Goal: Information Seeking & Learning: Find specific page/section

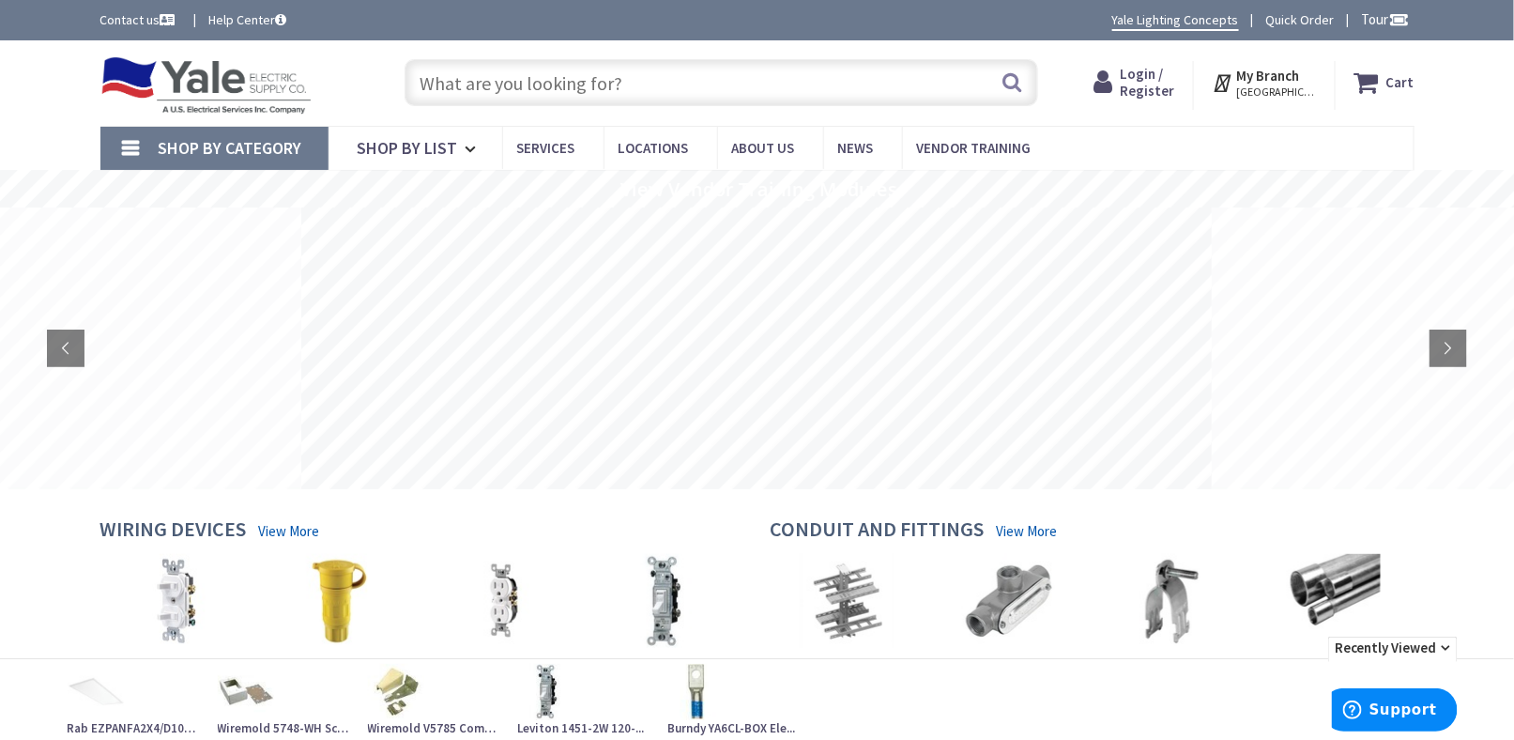
click at [529, 83] on input "text" at bounding box center [722, 82] width 634 height 47
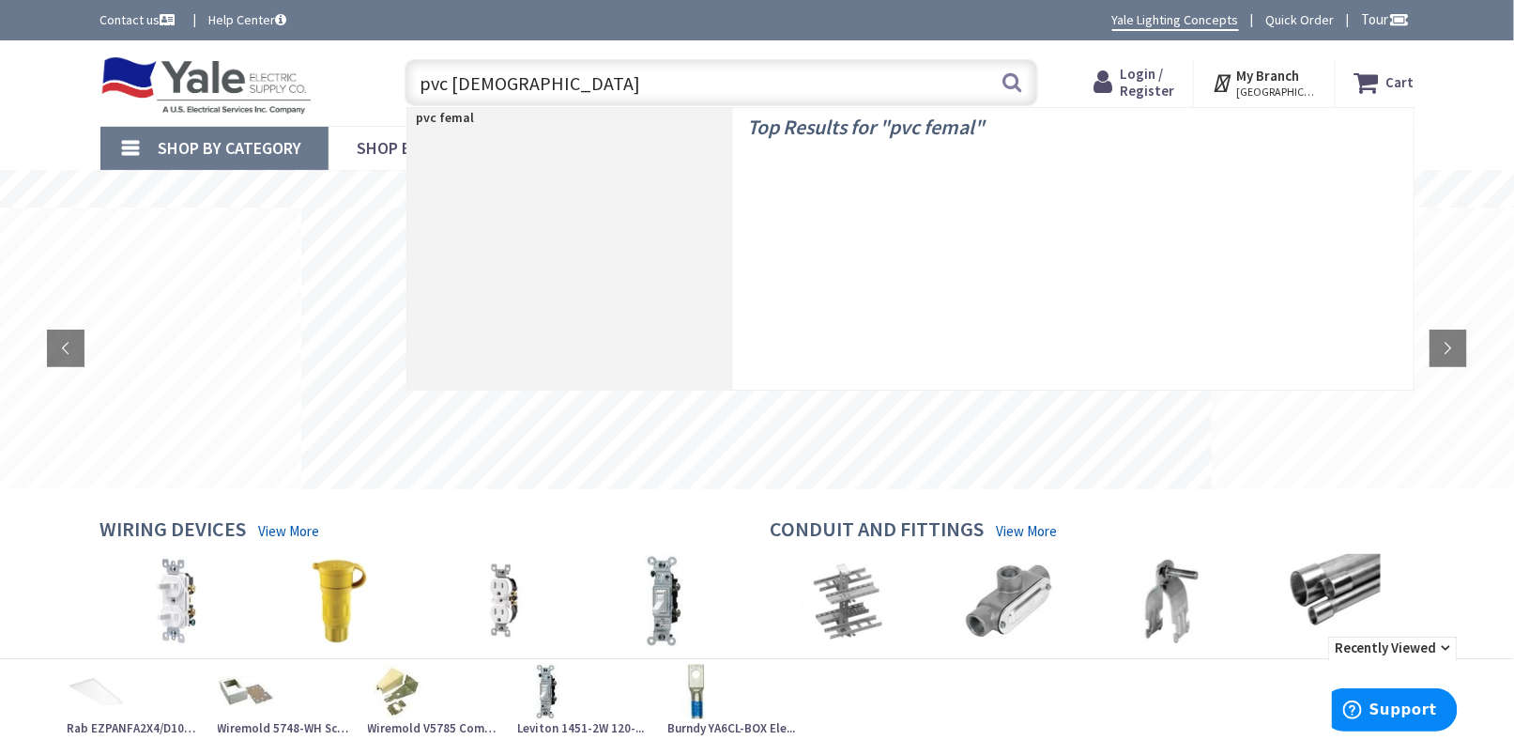
type input "pvc female"
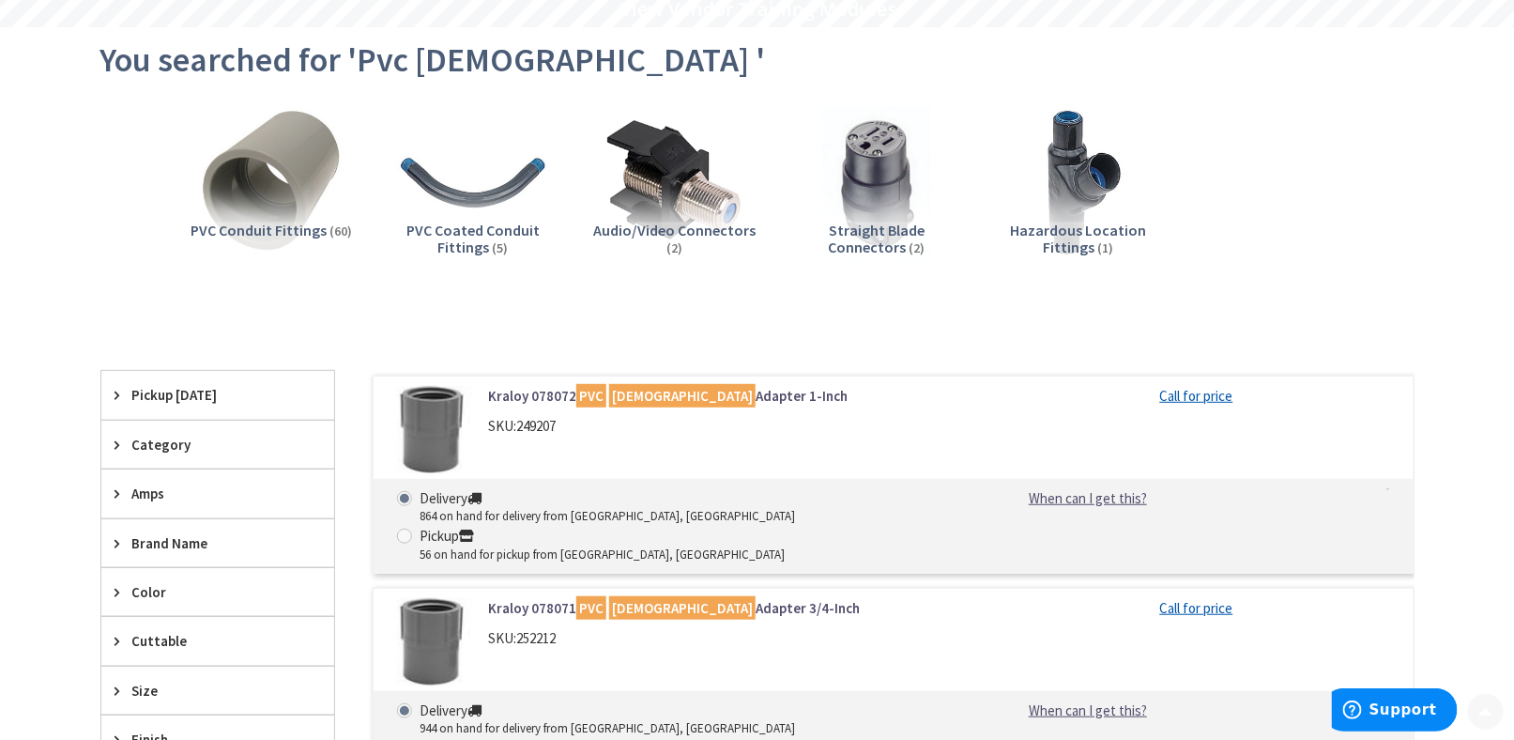
scroll to position [469, 0]
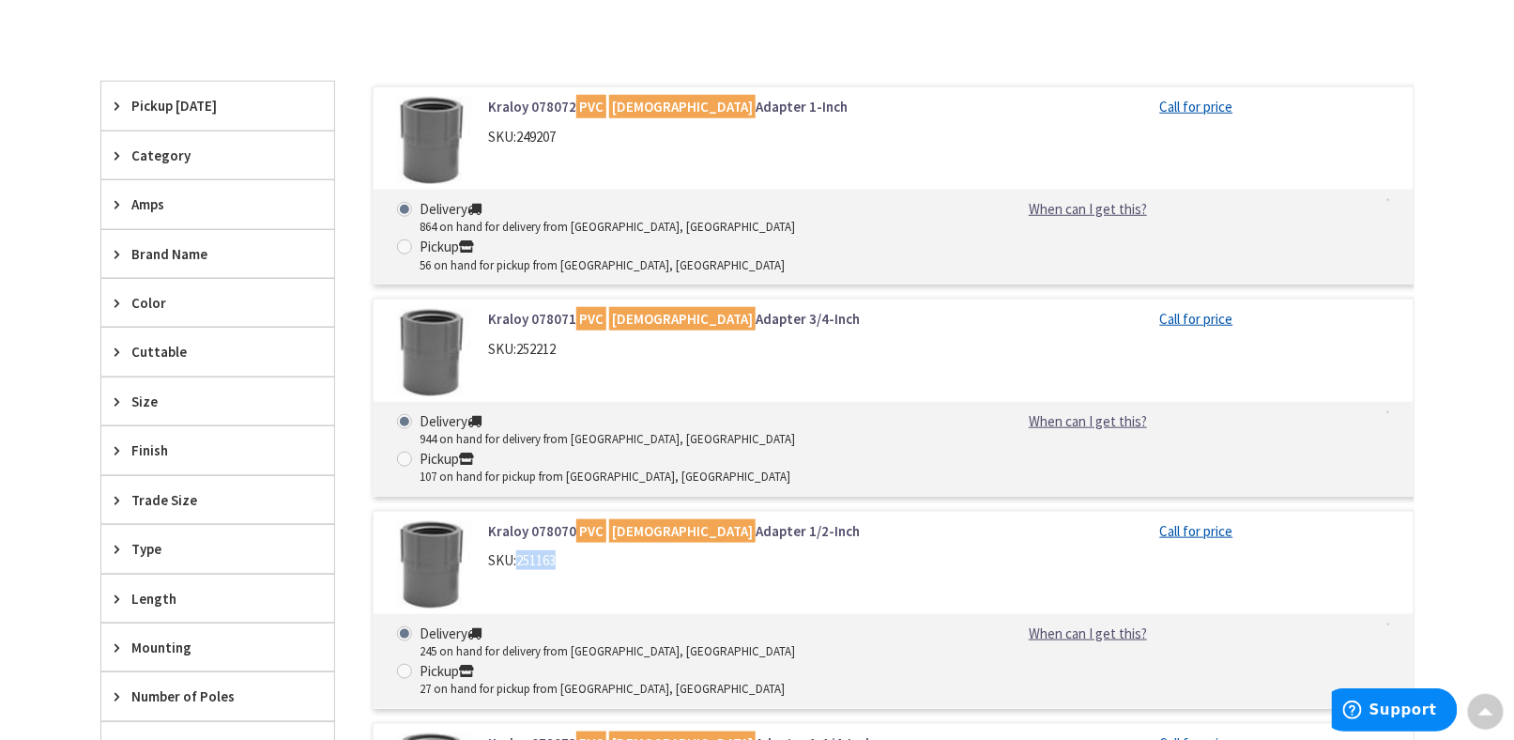
drag, startPoint x: 517, startPoint y: 487, endPoint x: 561, endPoint y: 485, distance: 44.2
click at [561, 550] on div "SKU: 251163" at bounding box center [727, 560] width 478 height 20
copy div "251163"
click at [0, 221] on div "Skip to Content Toggle Nav Search Cart My Cart Close" at bounding box center [757, 594] width 1514 height 2046
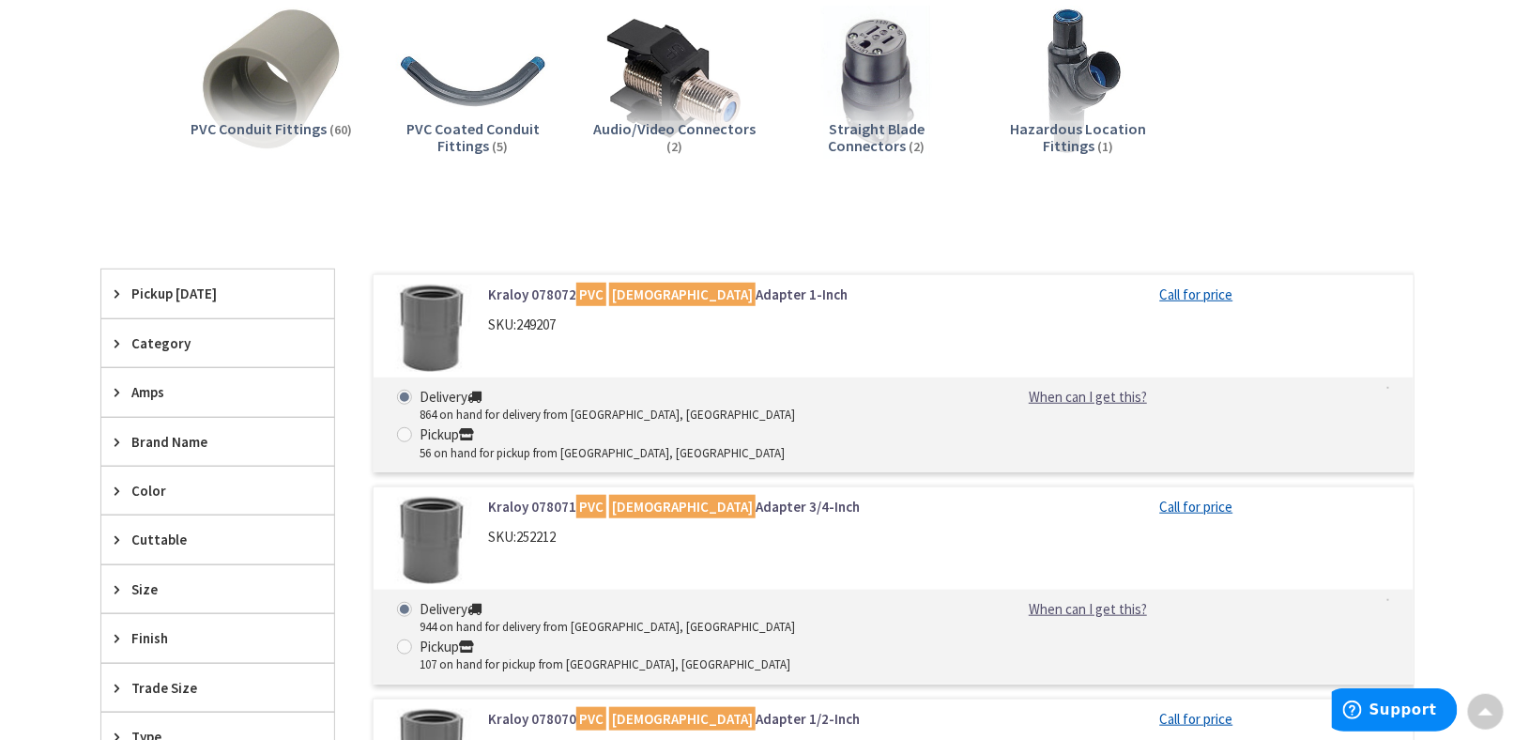
scroll to position [0, 0]
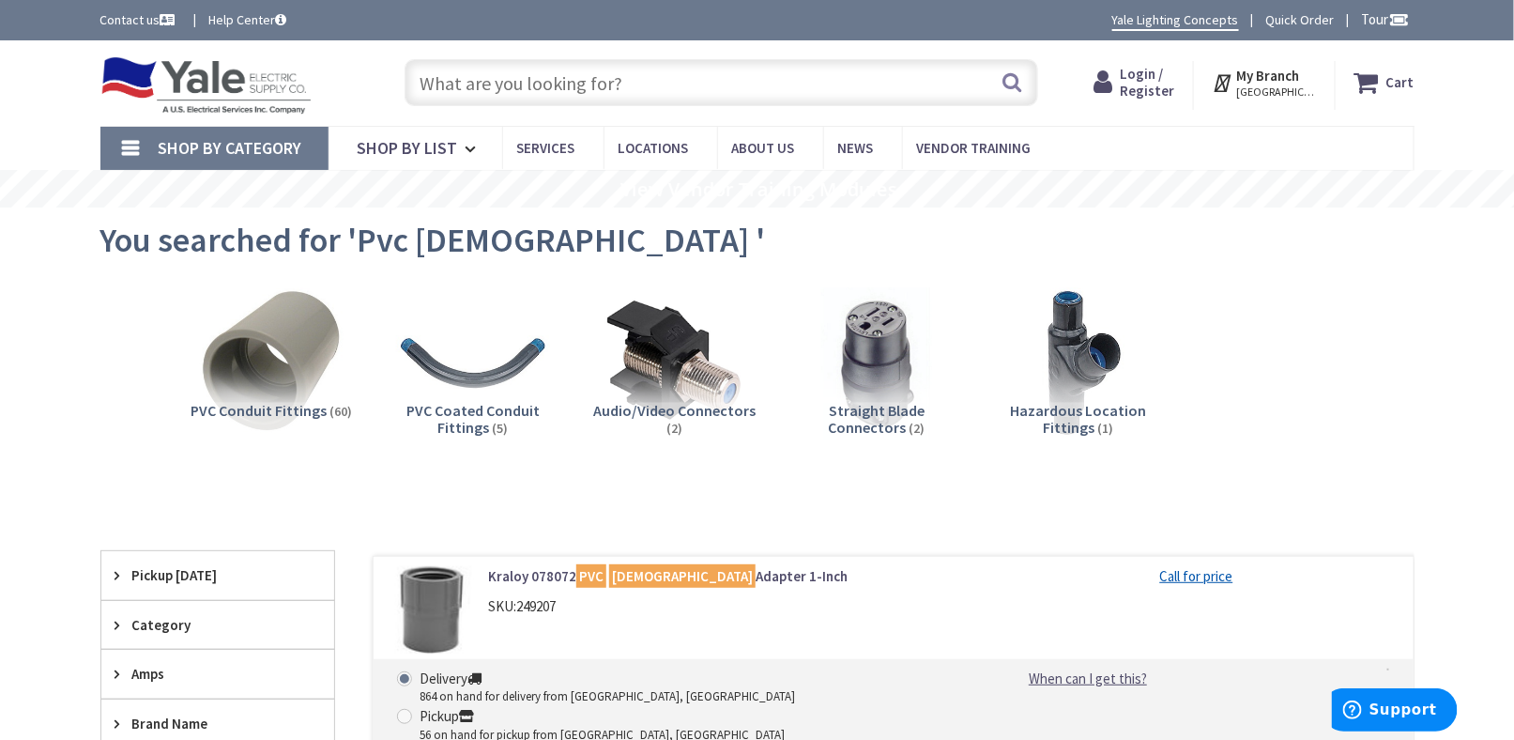
click at [662, 77] on input "text" at bounding box center [722, 82] width 634 height 47
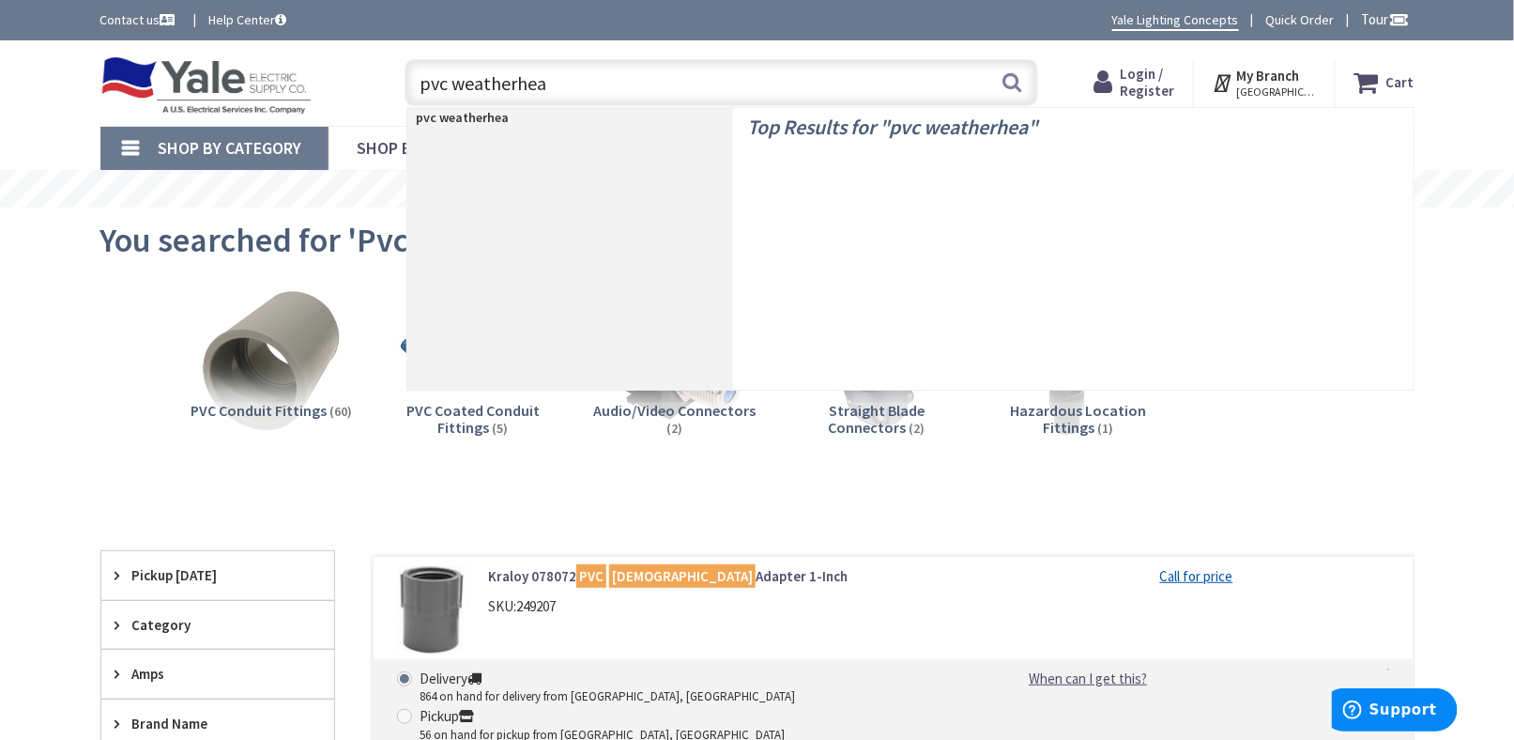
type input "pvc weatherhead"
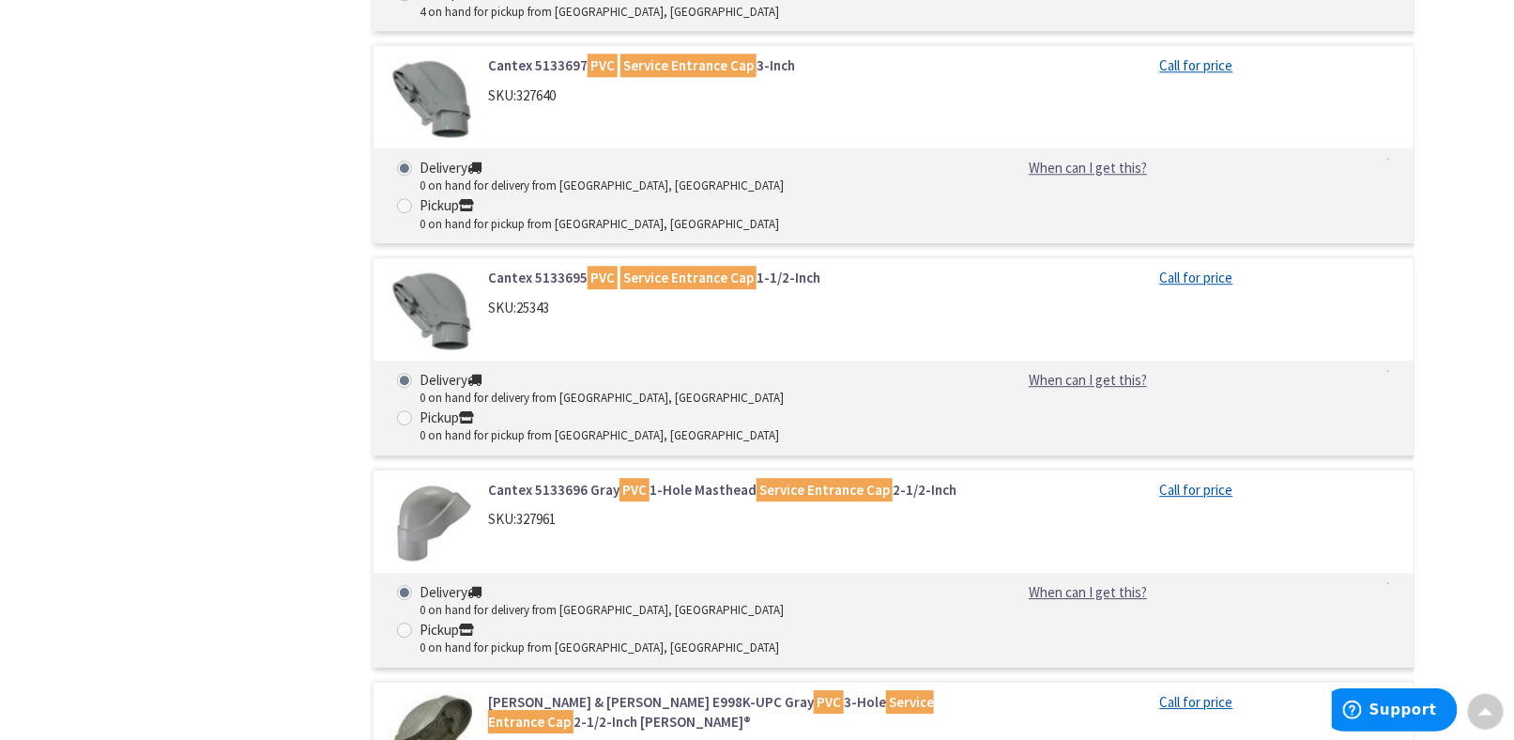
scroll to position [1784, 0]
click at [151, 278] on div "Filters 21 items Pickup Today York, PA (0 mi) (1) Lancaster, PA (21.4 mi) (2) H…" at bounding box center [217, 357] width 235 height 3180
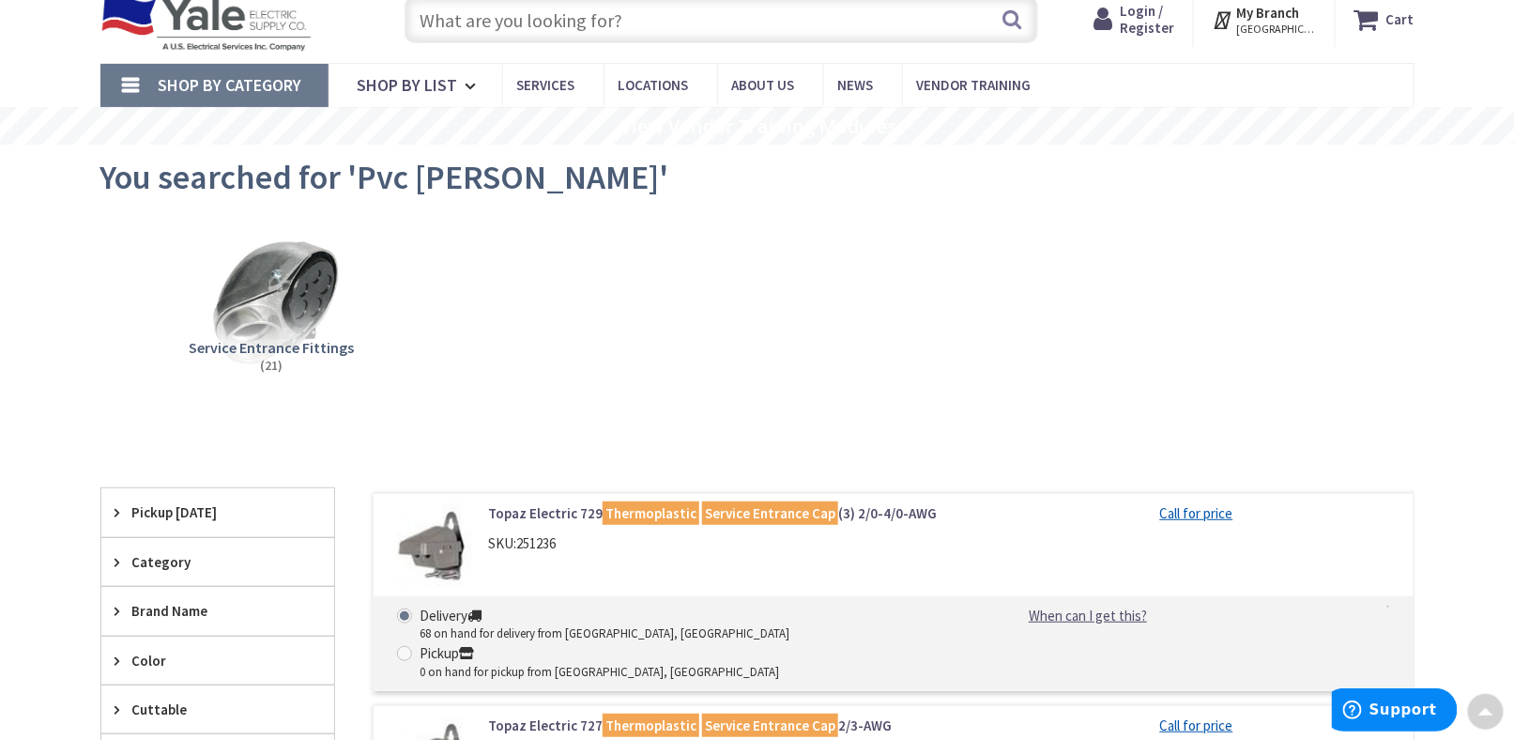
scroll to position [0, 0]
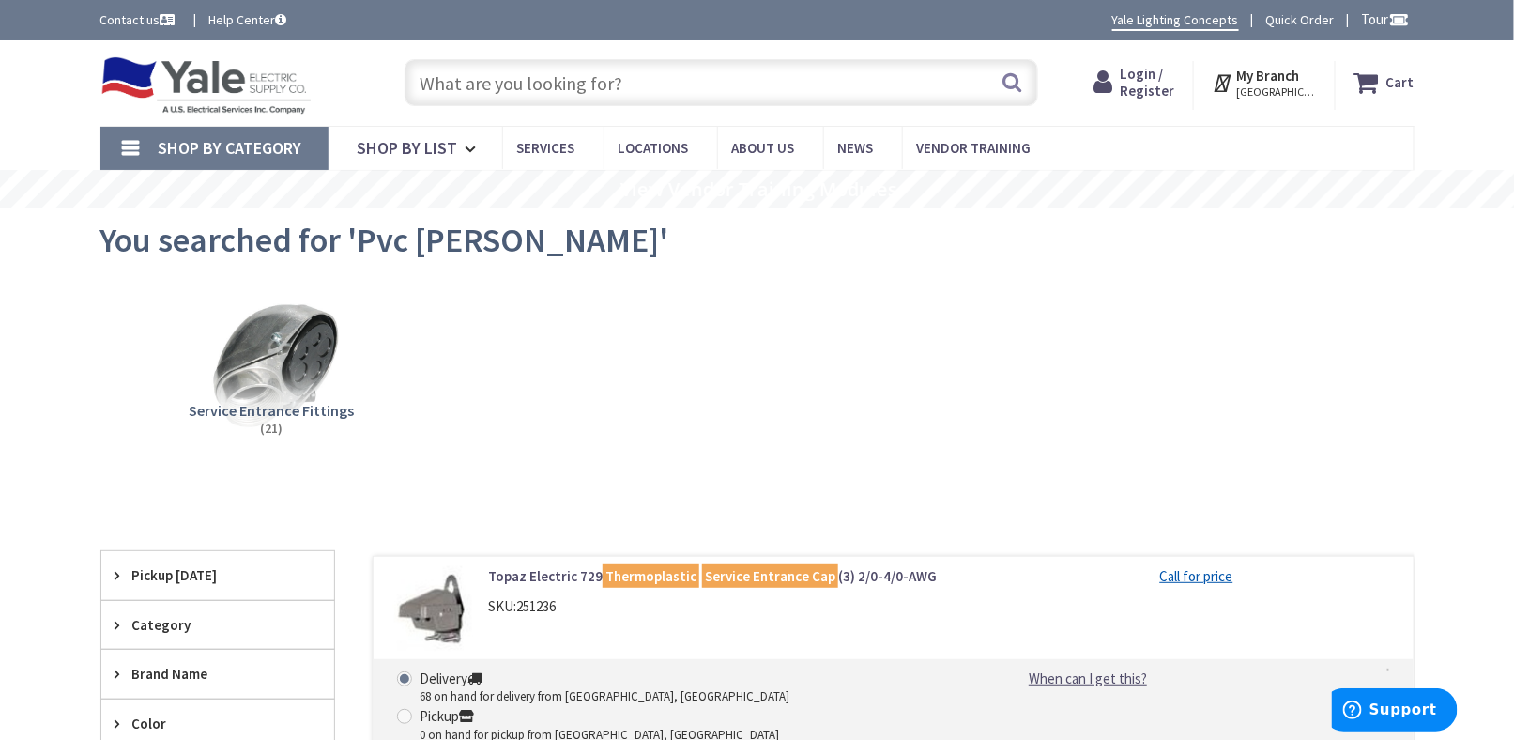
click at [529, 71] on input "text" at bounding box center [722, 82] width 634 height 47
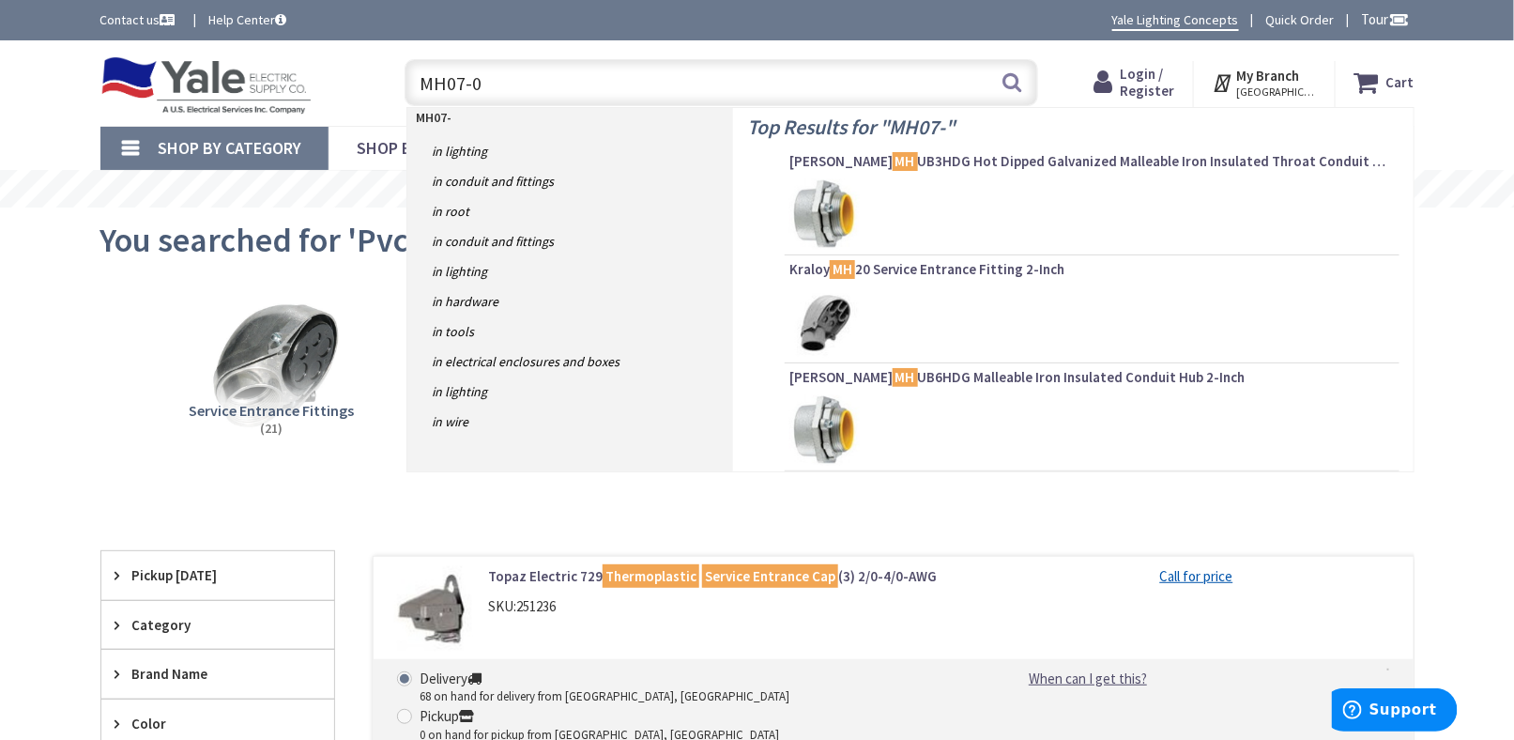
type input "MH07-05"
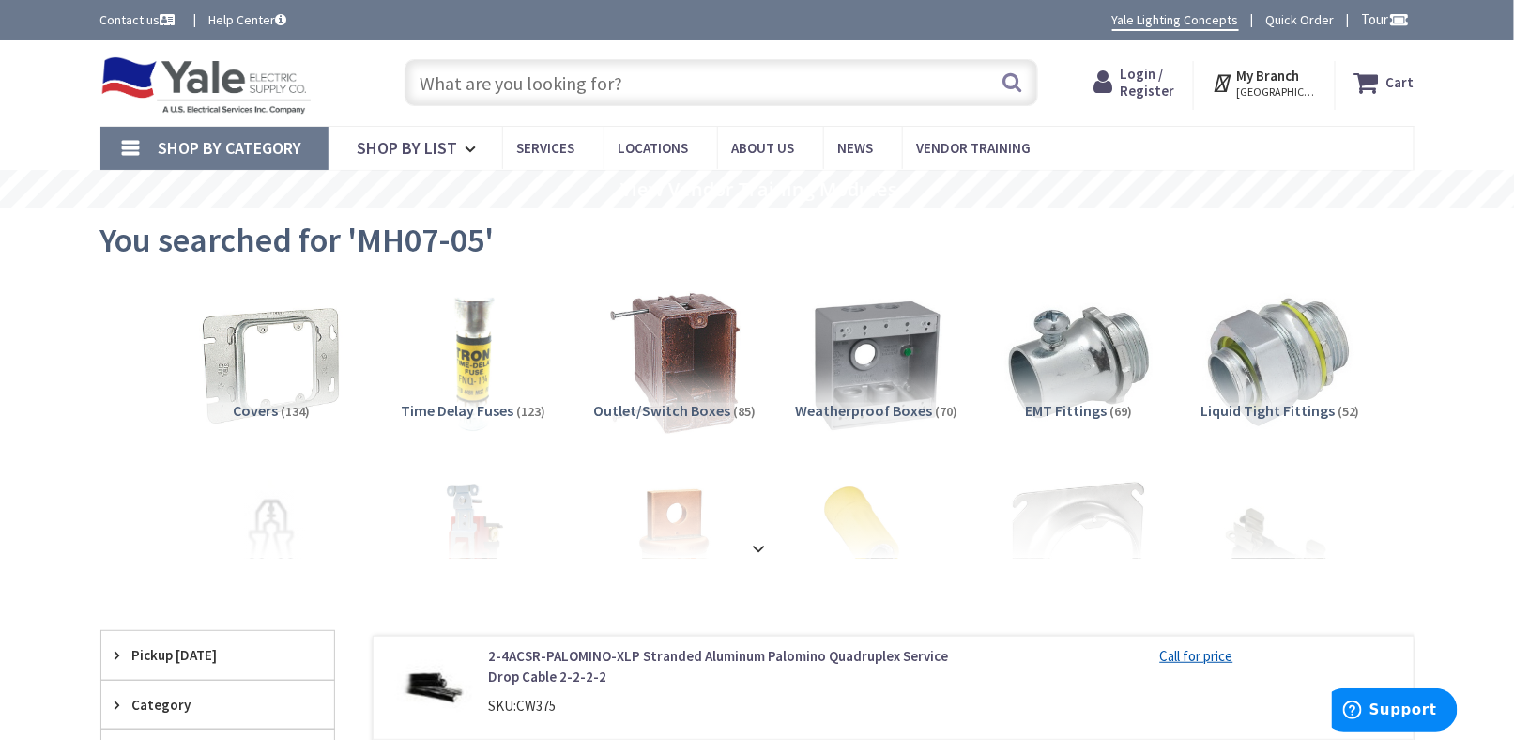
click at [530, 96] on input "text" at bounding box center [722, 82] width 634 height 47
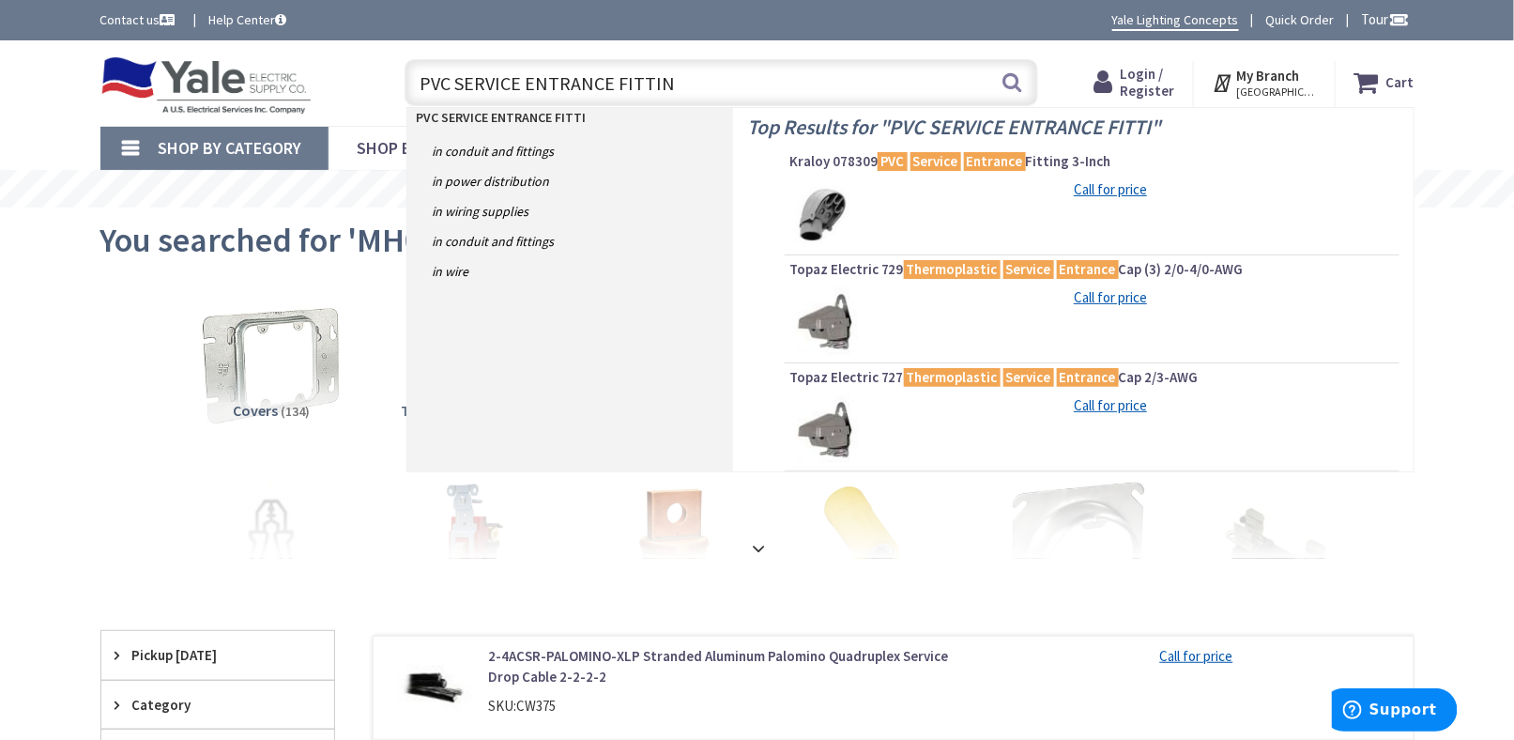
type input "PVC SERVICE ENTRANCE FITTING"
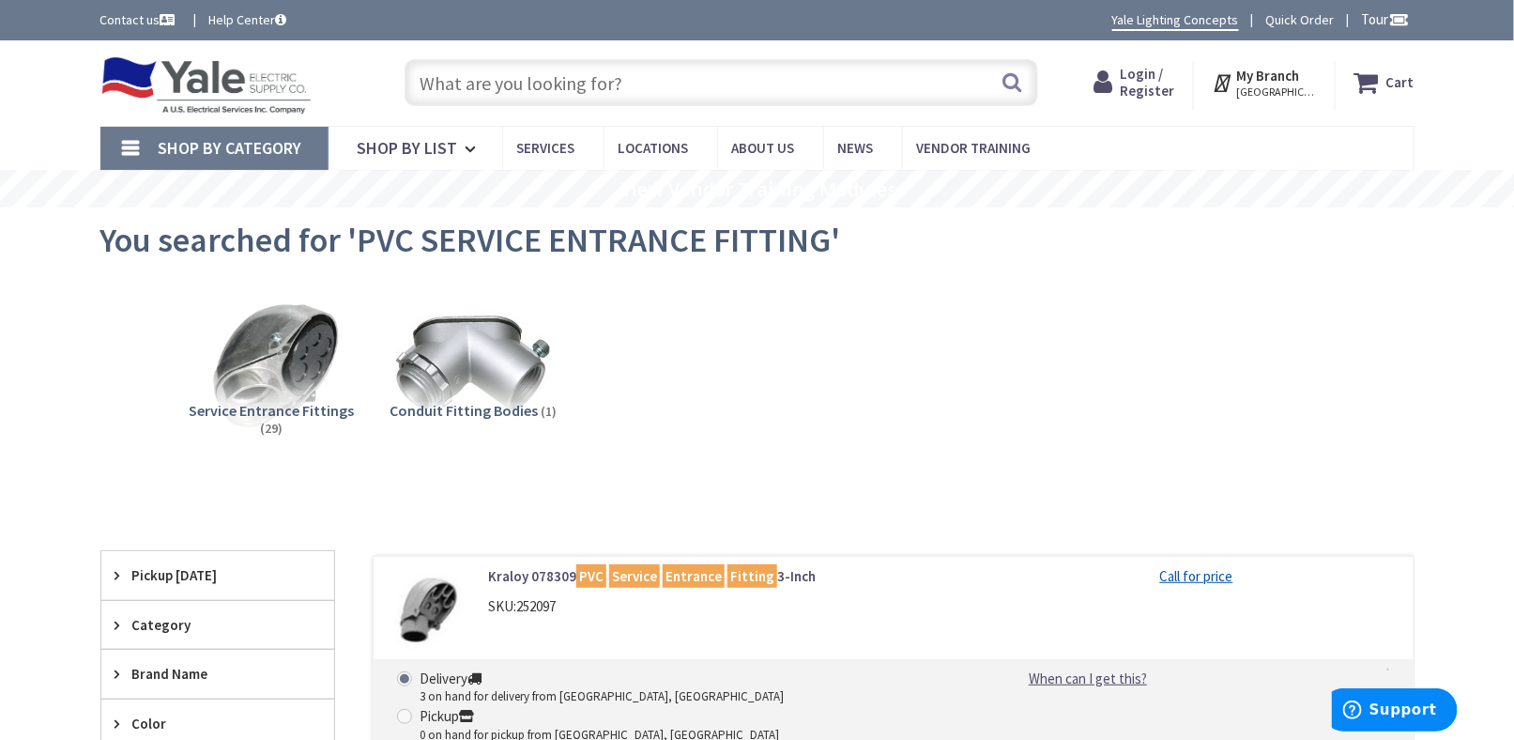
click at [277, 84] on img at bounding box center [206, 85] width 212 height 58
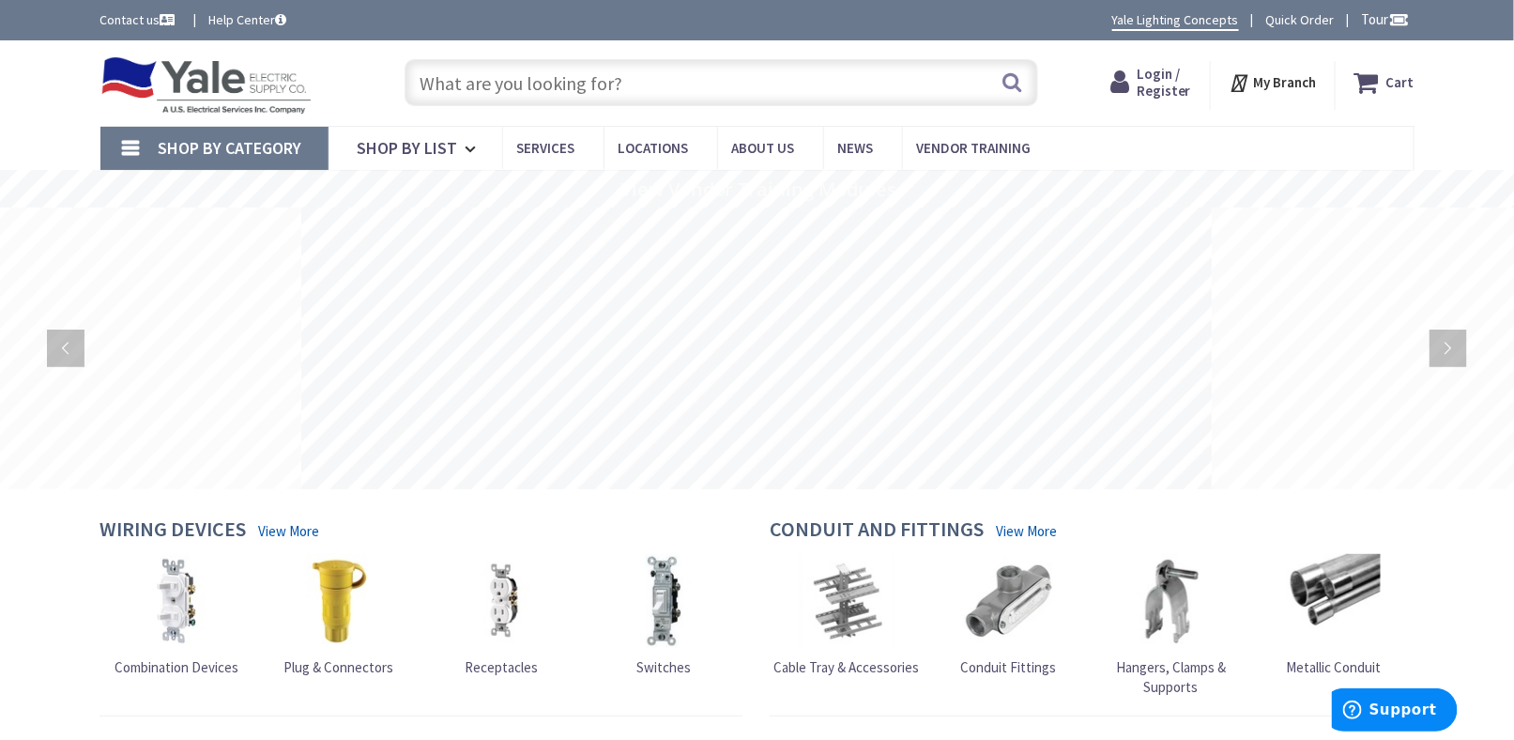
click at [36, 138] on div "Shop By Category Conduit and Fittings Cable Tray & Accessories Cable Trays Cabl…" at bounding box center [757, 148] width 1514 height 44
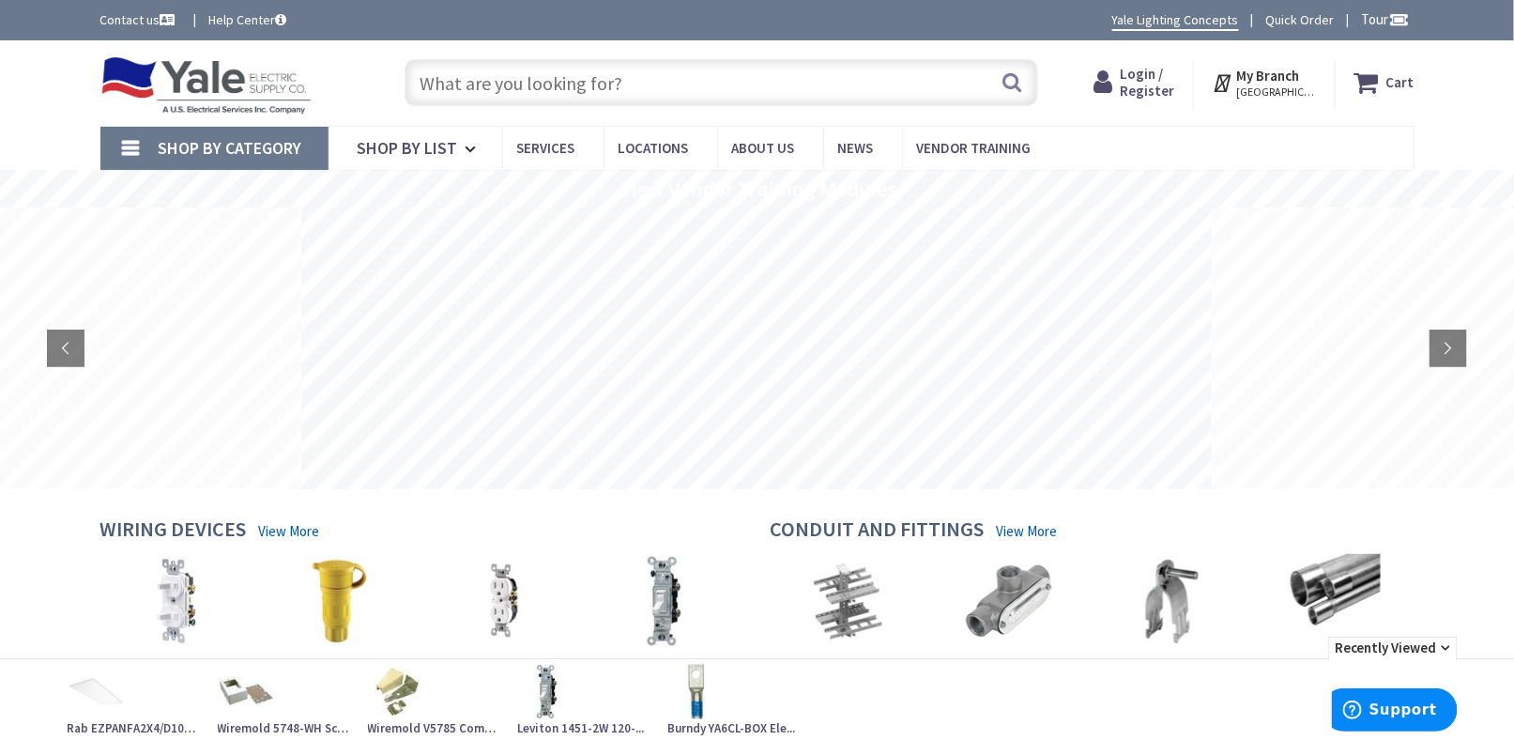
click at [55, 102] on div "Skip to Content Toggle Nav Search Cart My Cart Close" at bounding box center [758, 82] width 1408 height 85
click at [565, 74] on input "text" at bounding box center [722, 82] width 634 height 47
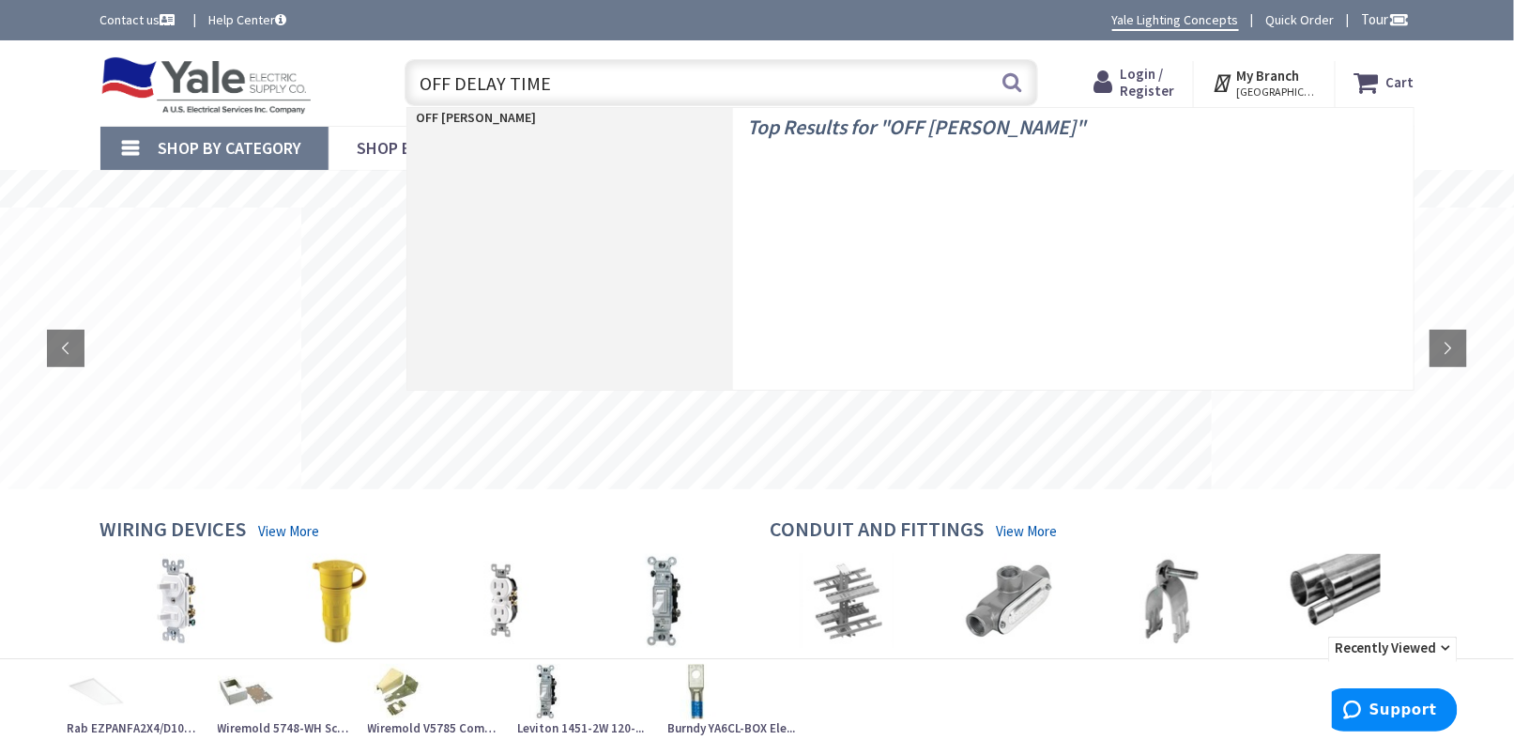
type input "OFF DELAY TIMER"
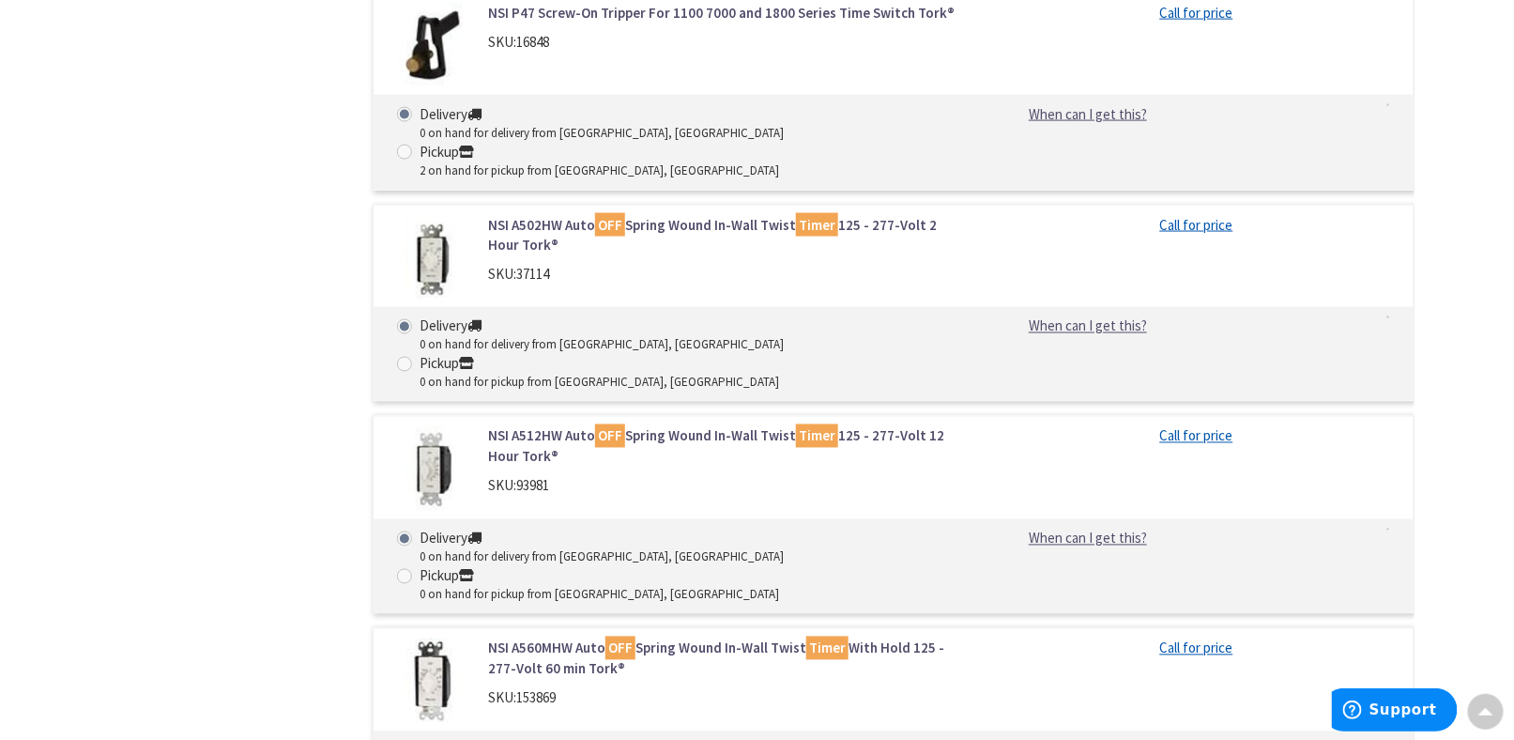
scroll to position [3755, 0]
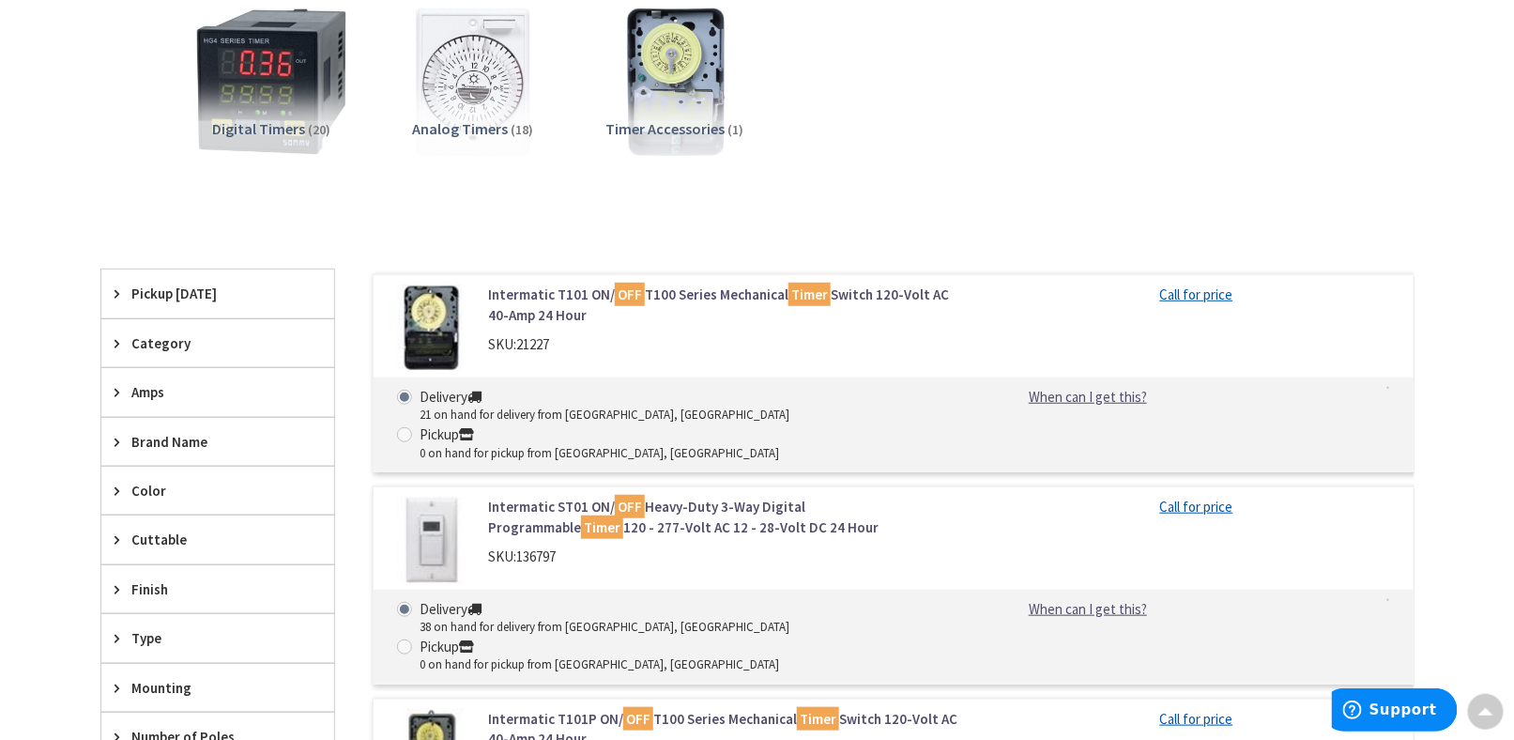
scroll to position [0, 0]
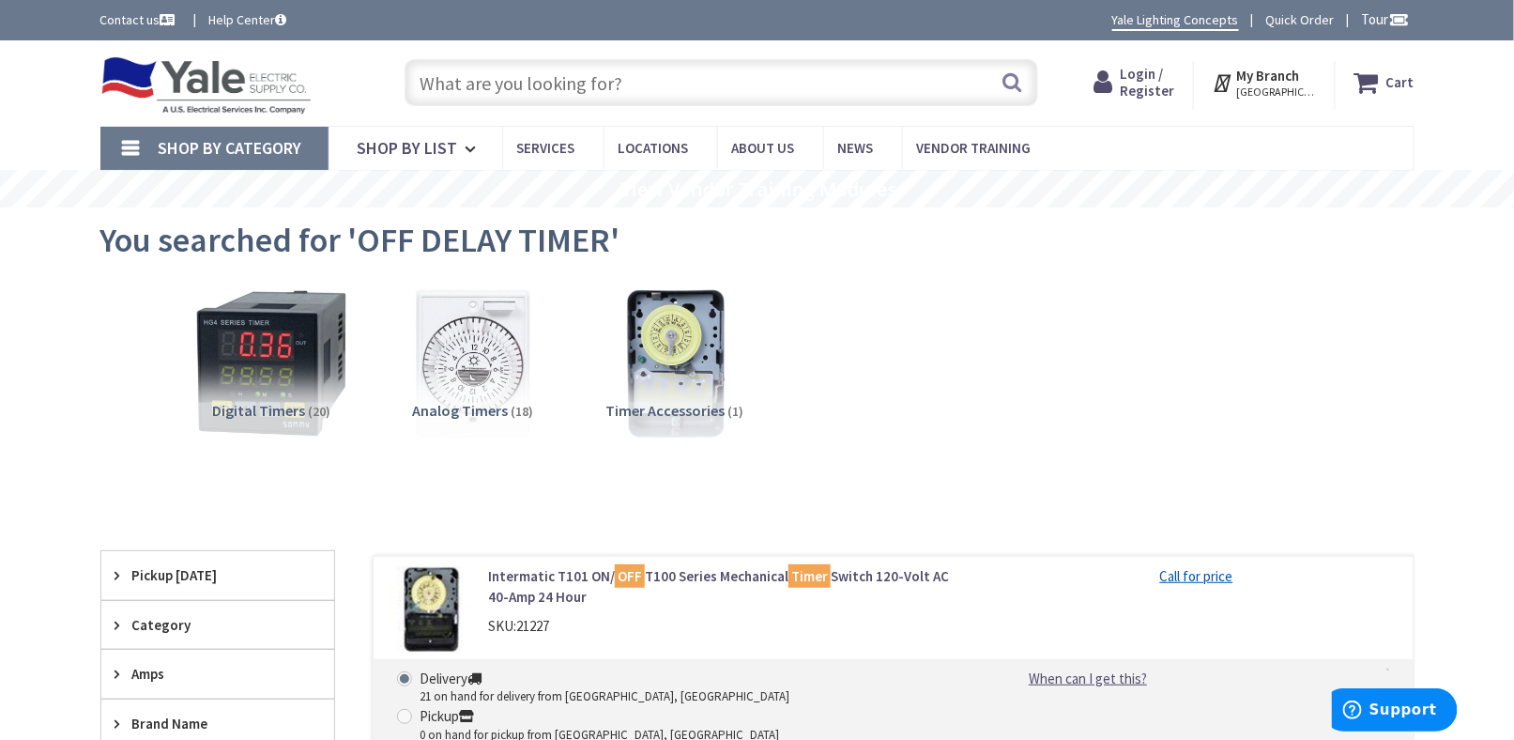
click at [501, 93] on input "text" at bounding box center [722, 82] width 634 height 47
